Goal: Information Seeking & Learning: Learn about a topic

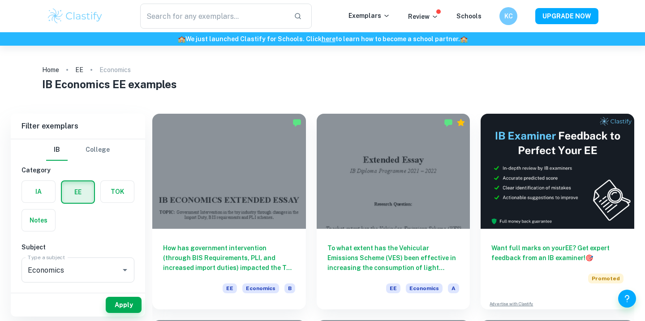
click at [41, 189] on label "button" at bounding box center [38, 191] width 33 height 21
click at [0, 0] on input "radio" at bounding box center [0, 0] width 0 height 0
click at [85, 270] on input "Economics" at bounding box center [66, 269] width 80 height 17
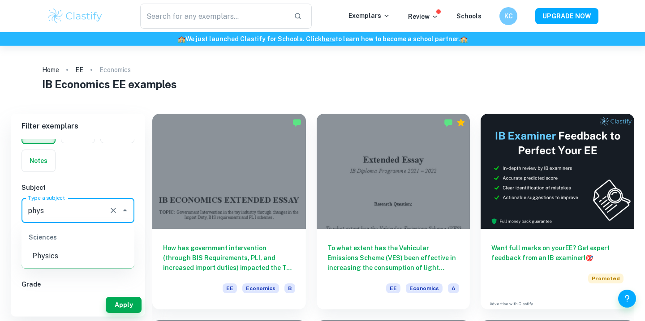
click at [61, 257] on li "Physics" at bounding box center [77, 256] width 113 height 16
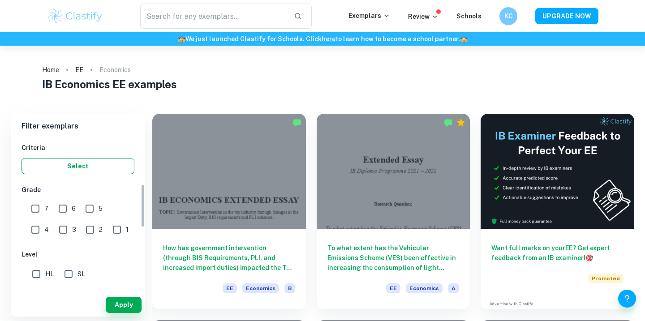
scroll to position [154, 0]
type input "Physics"
click at [36, 209] on input "7" at bounding box center [35, 208] width 18 height 18
checkbox input "true"
click at [111, 301] on button "Apply" at bounding box center [124, 305] width 36 height 16
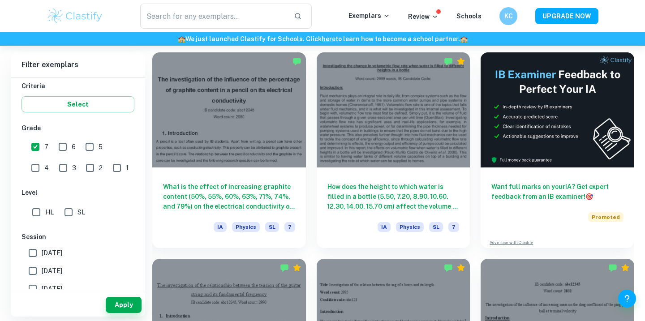
scroll to position [250, 0]
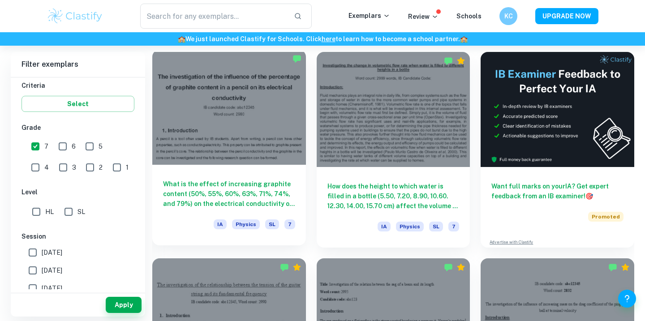
click at [214, 100] on div at bounding box center [229, 107] width 154 height 115
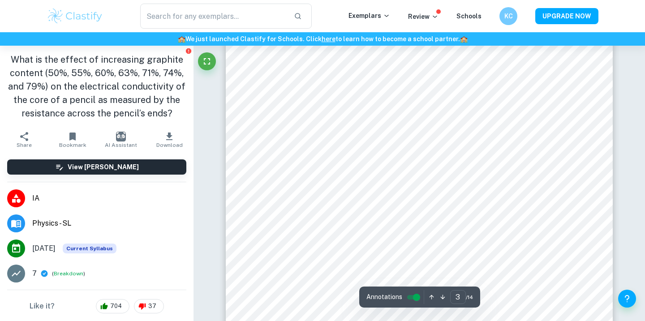
scroll to position [1310, 0]
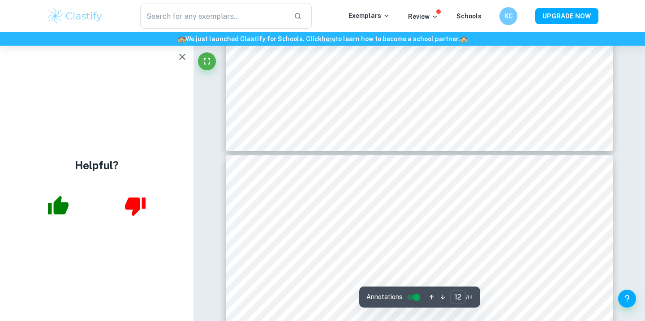
type input "13"
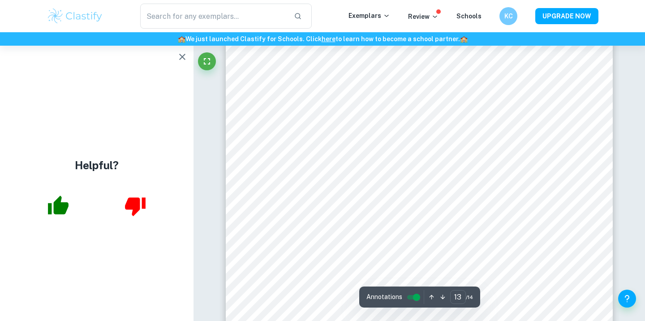
scroll to position [7046, 0]
click at [187, 55] on icon "button" at bounding box center [182, 56] width 11 height 11
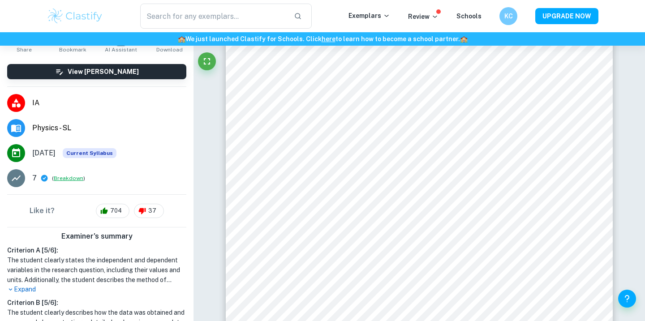
scroll to position [102, 0]
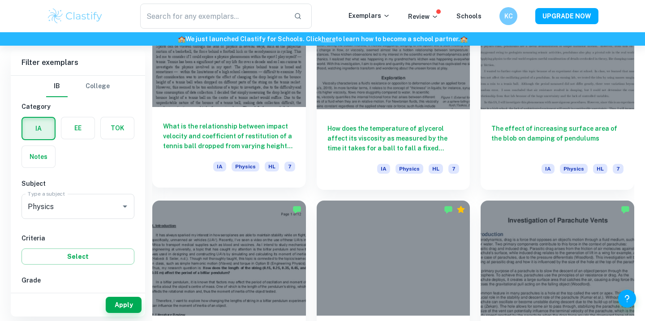
scroll to position [920, 0]
